Goal: Navigation & Orientation: Find specific page/section

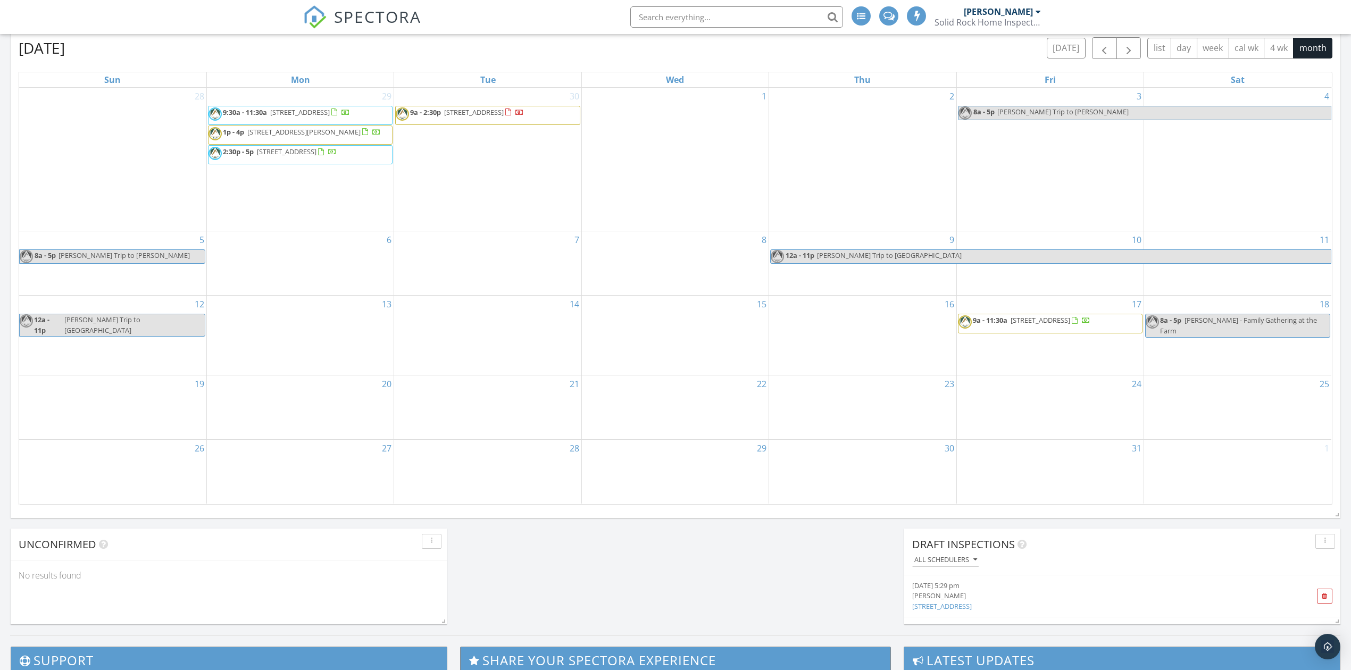
scroll to position [990, 1373]
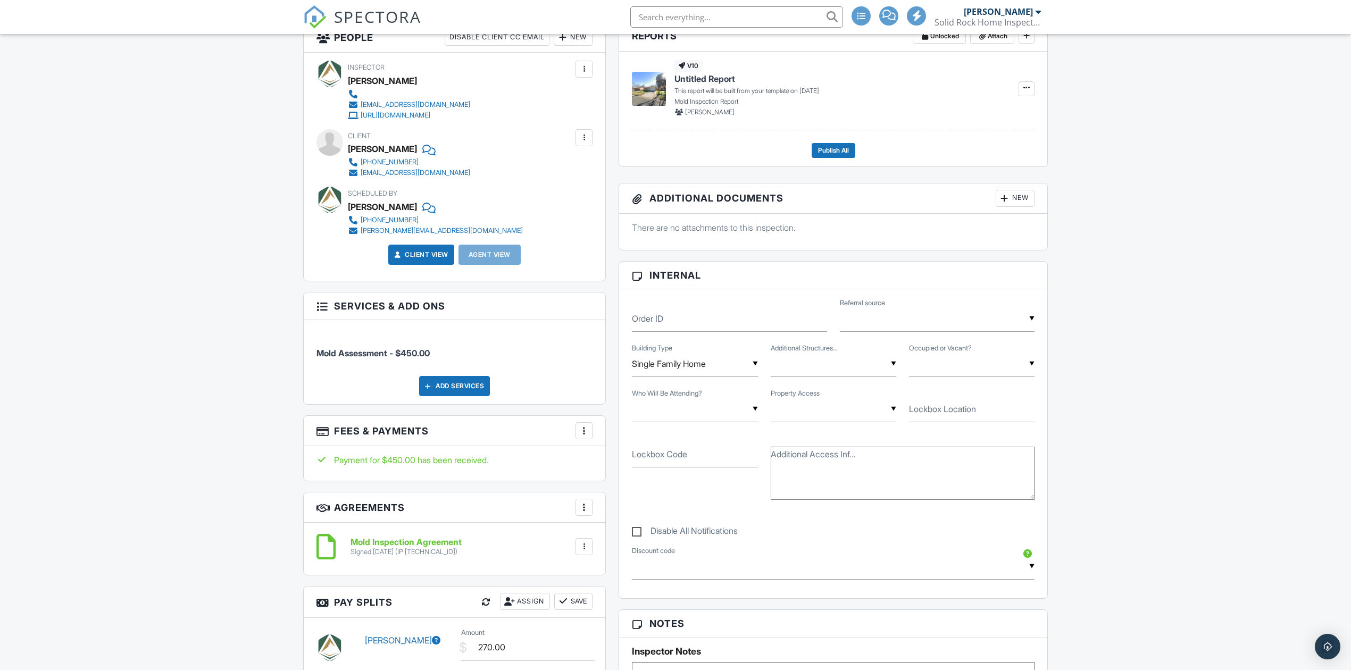
scroll to position [71, 0]
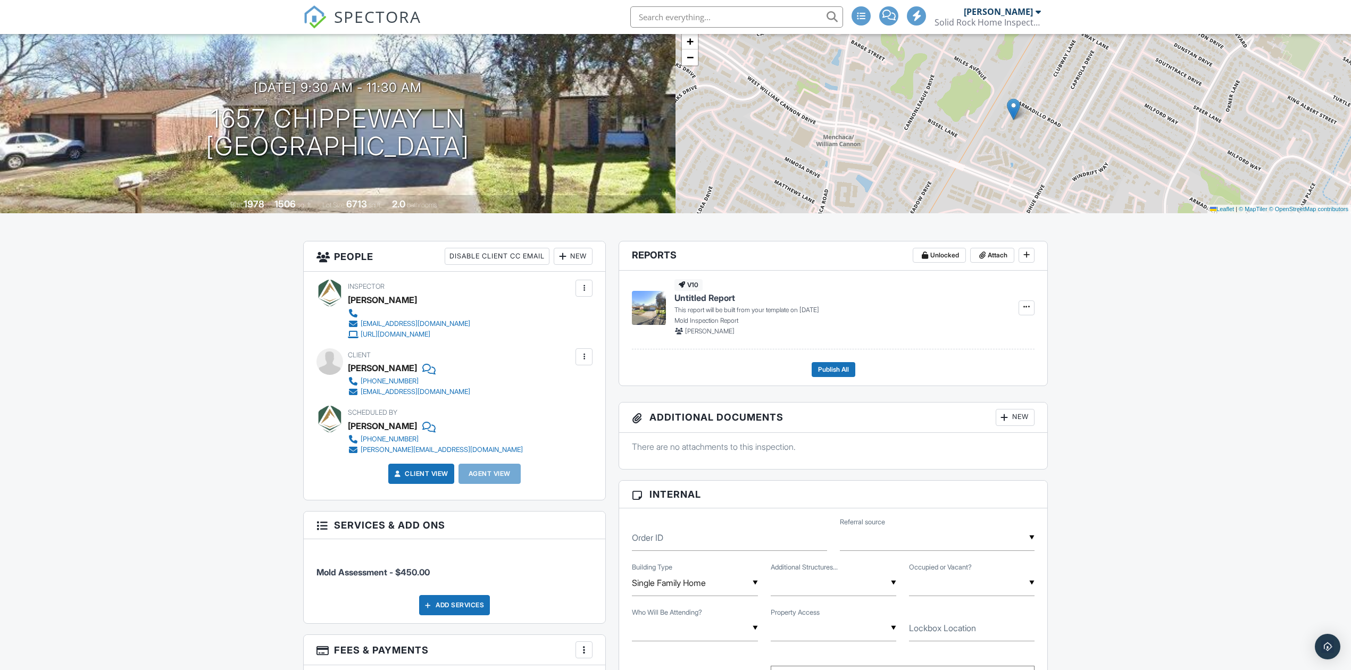
click at [392, 22] on span "SPECTORA" at bounding box center [377, 16] width 87 height 22
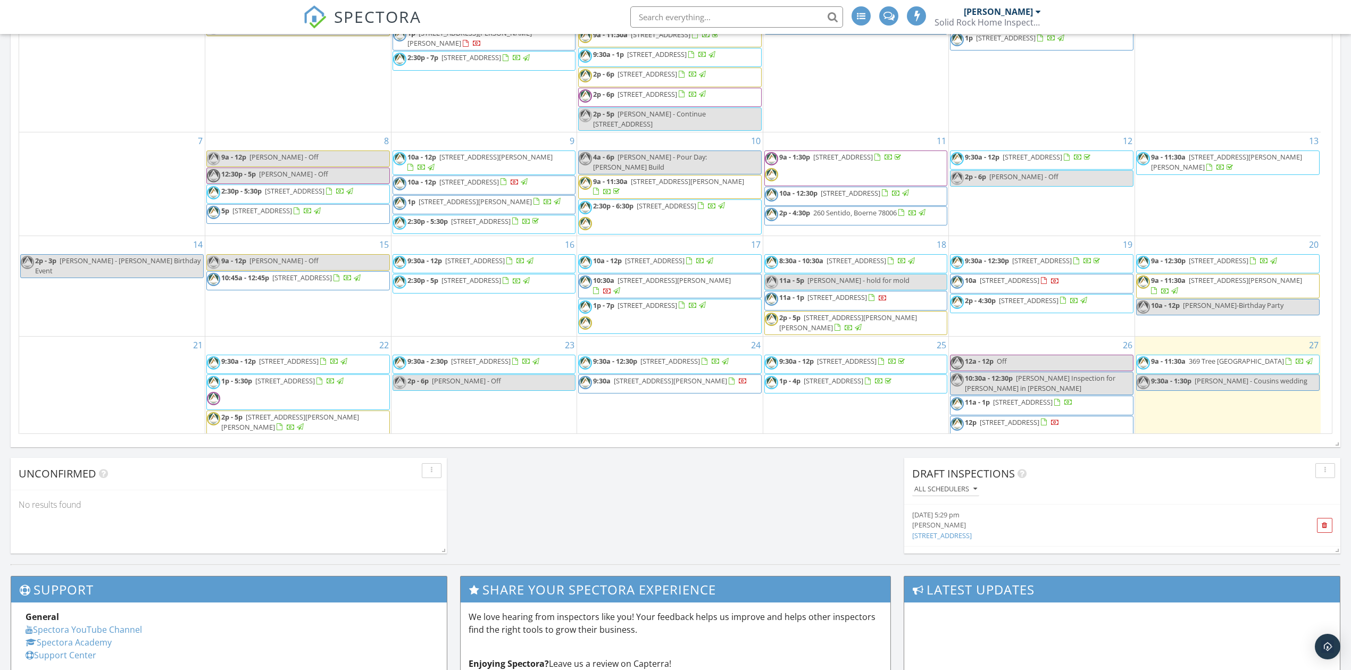
scroll to position [213, 0]
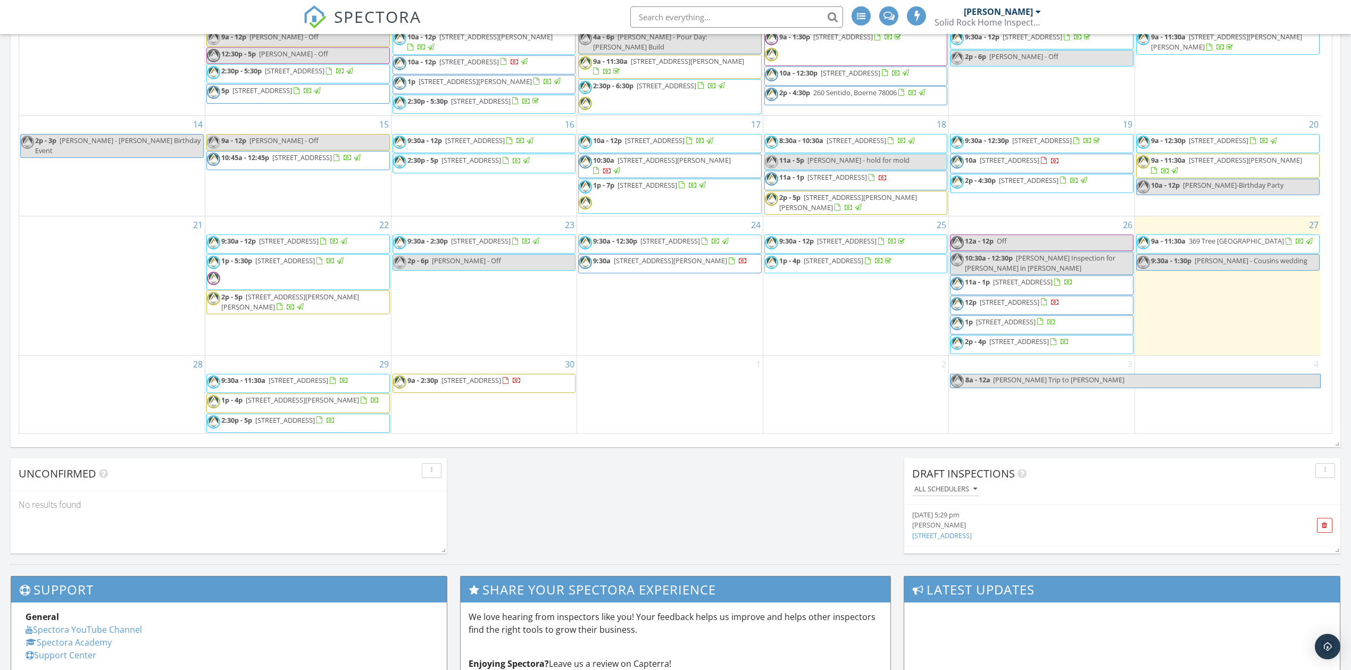
click at [714, 406] on div "1" at bounding box center [670, 395] width 186 height 78
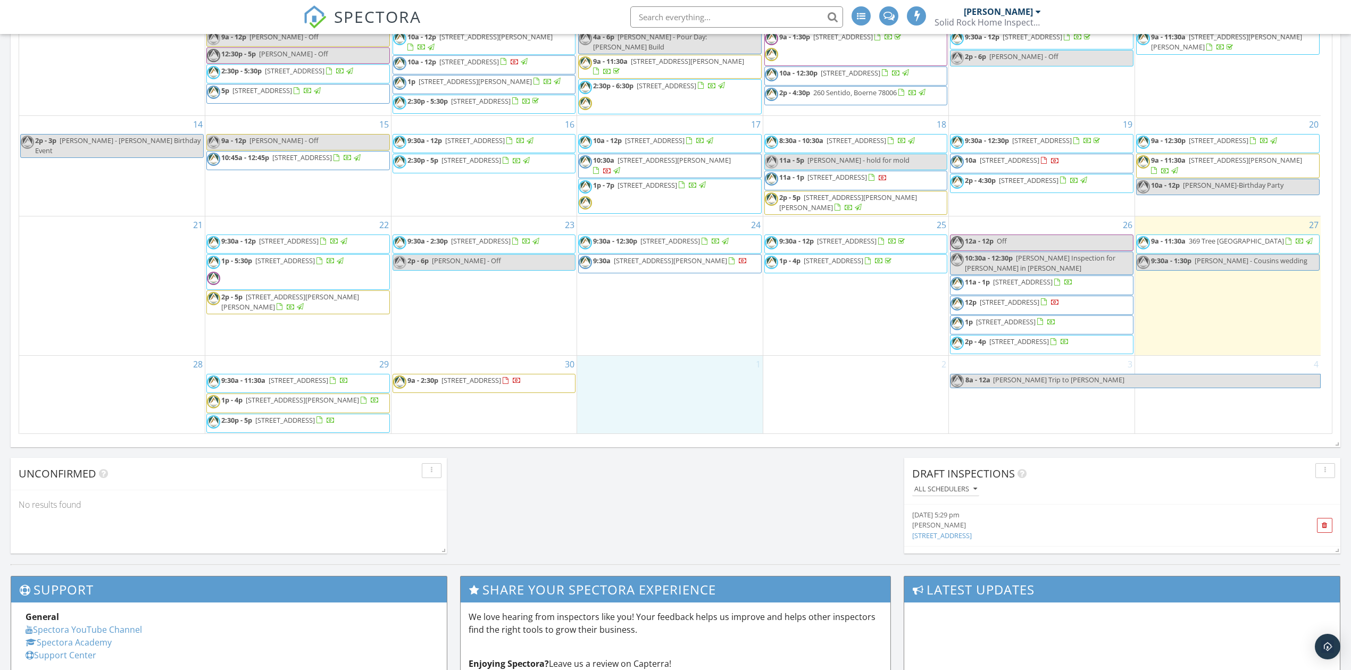
click at [660, 479] on div "Today Chris Stevens 9:30 am Chris - Cousins wedding Chris Stevens New Inspectio…" at bounding box center [675, 80] width 1351 height 968
